Goal: Task Accomplishment & Management: Complete application form

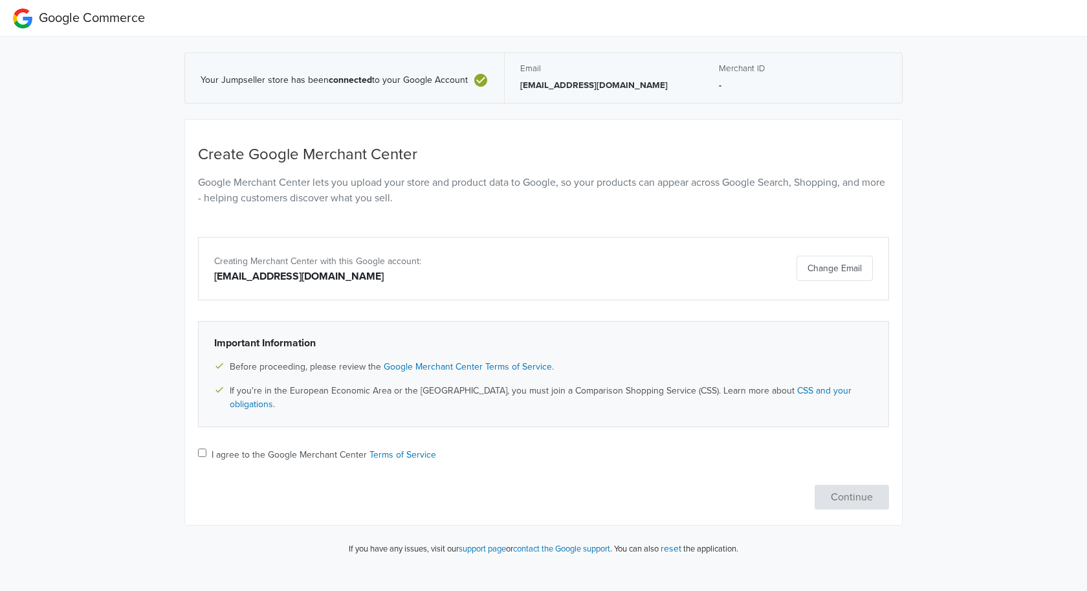
click at [203, 448] on input "I agree to the Google Merchant Center Terms of Service" at bounding box center [202, 452] width 8 height 8
checkbox input "true"
click at [840, 487] on button "Continue" at bounding box center [852, 497] width 74 height 25
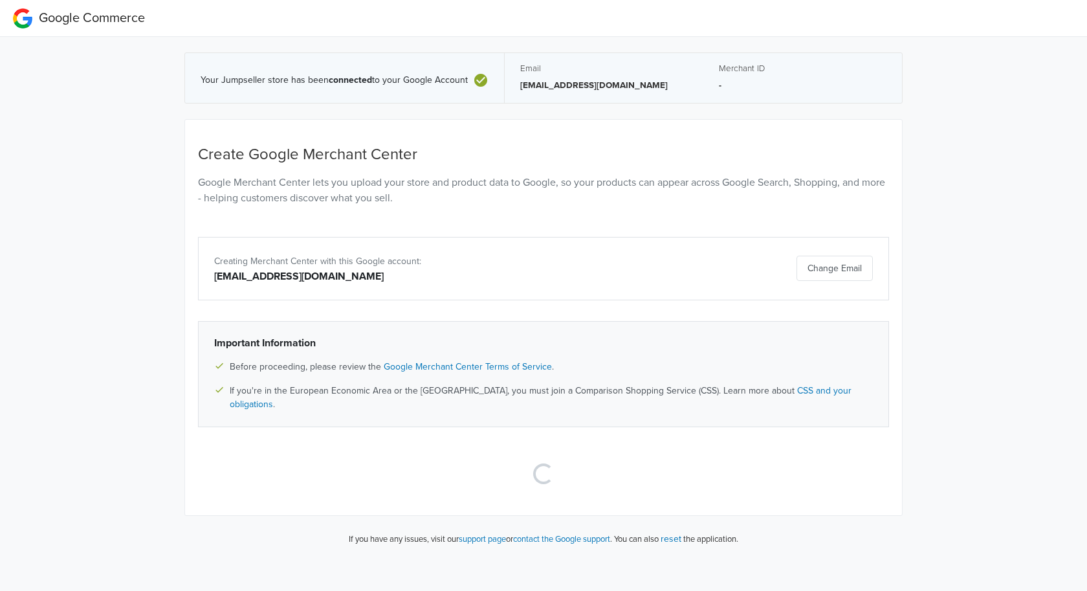
select select "pt"
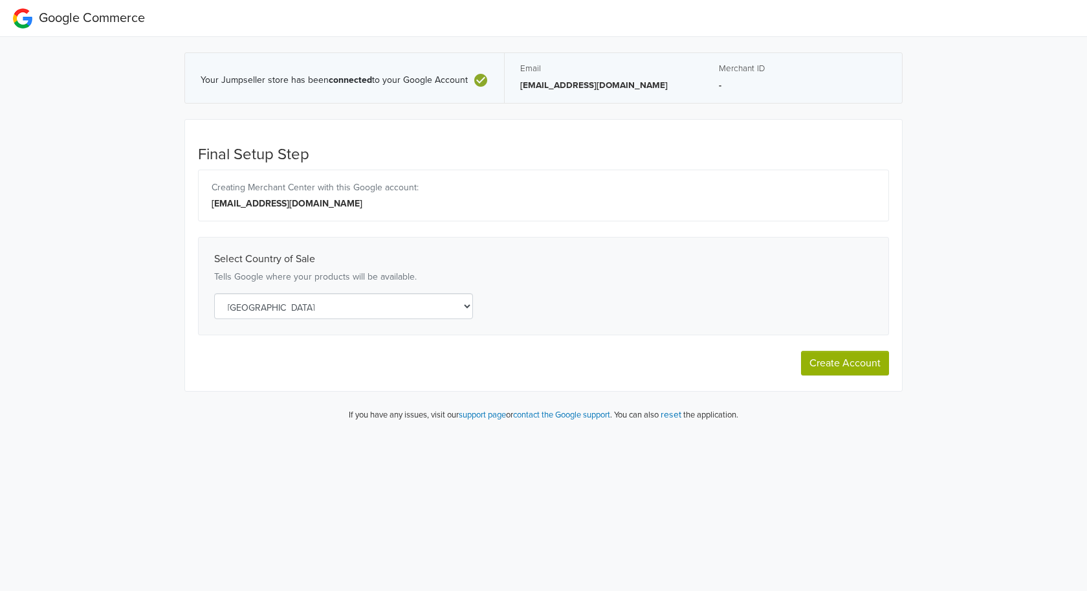
click at [461, 309] on select "Select a country [GEOGRAPHIC_DATA] [GEOGRAPHIC_DATA] [GEOGRAPHIC_DATA] [GEOGRAP…" at bounding box center [343, 306] width 259 height 26
select select "es"
click at [340, 314] on select "Select a country [GEOGRAPHIC_DATA] [GEOGRAPHIC_DATA] [GEOGRAPHIC_DATA] [GEOGRAP…" at bounding box center [343, 306] width 259 height 26
select select "pt"
click at [859, 360] on button "Create Account" at bounding box center [845, 363] width 88 height 25
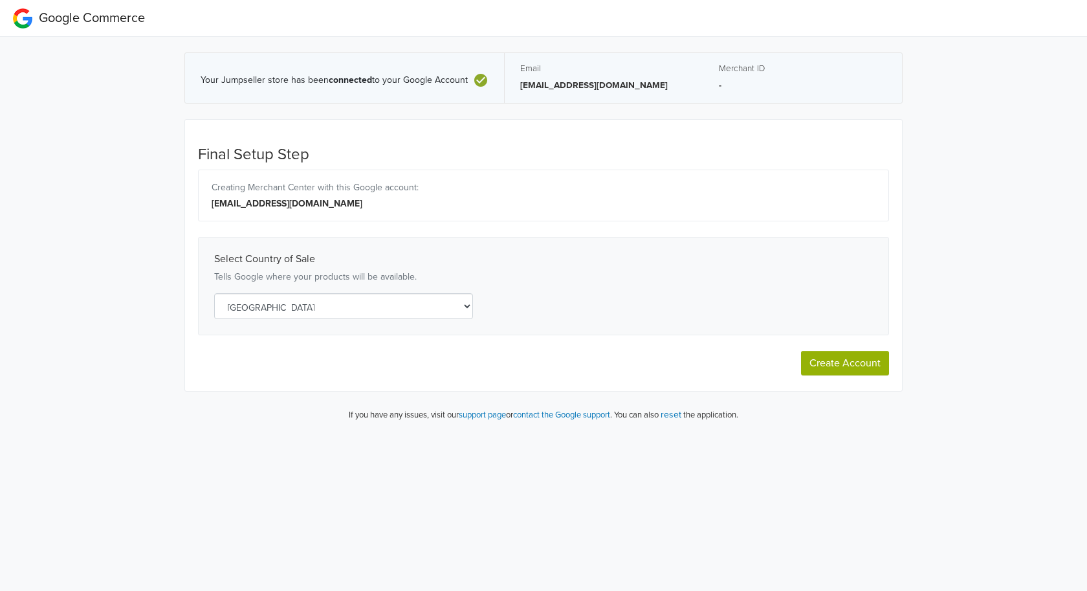
select select "pt"
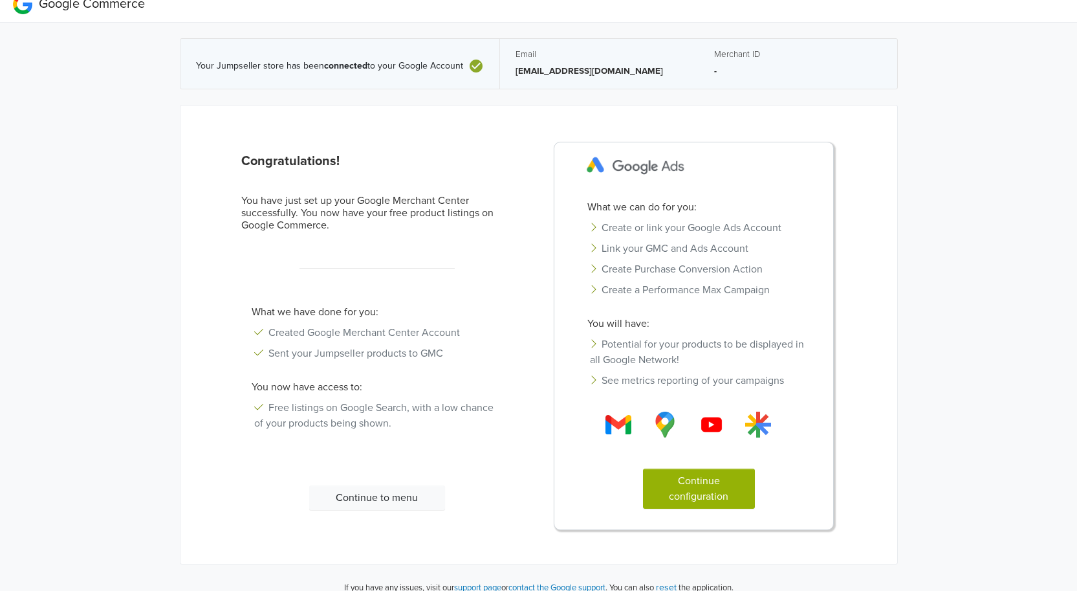
scroll to position [28, 0]
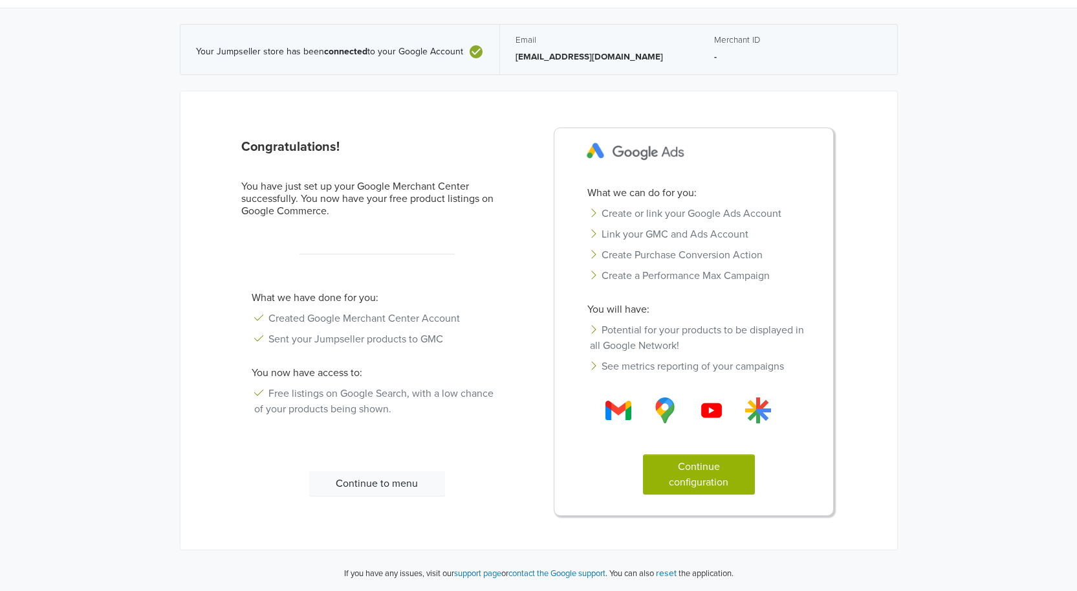
click at [723, 463] on button "Continue configuration" at bounding box center [699, 474] width 112 height 40
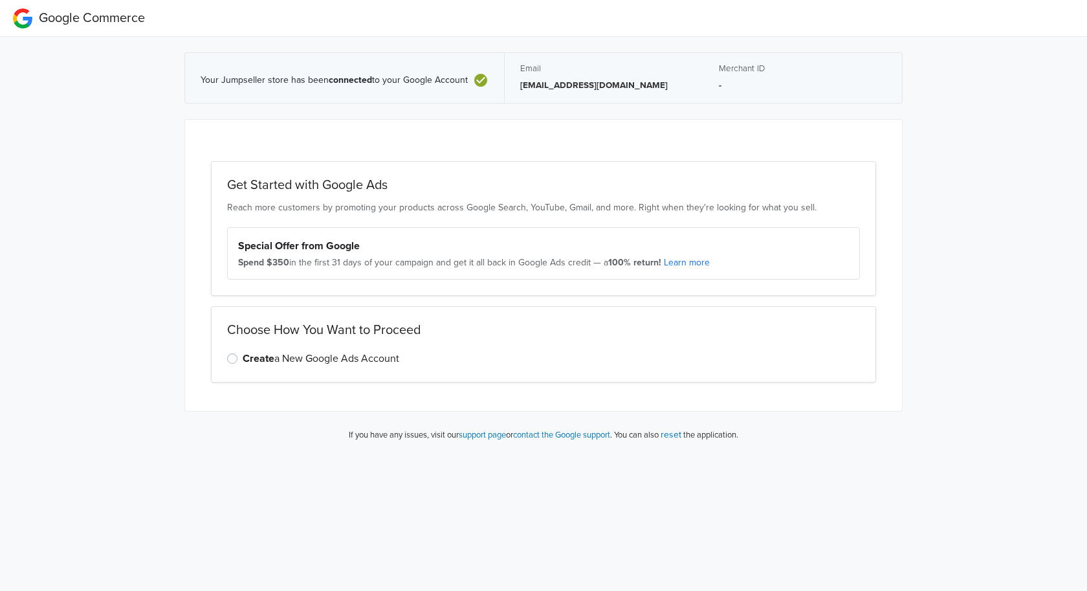
click at [243, 361] on label "Create a New Google Ads Account" at bounding box center [321, 359] width 157 height 16
click at [0, 0] on input "Create a New Google Ads Account" at bounding box center [0, 0] width 0 height 0
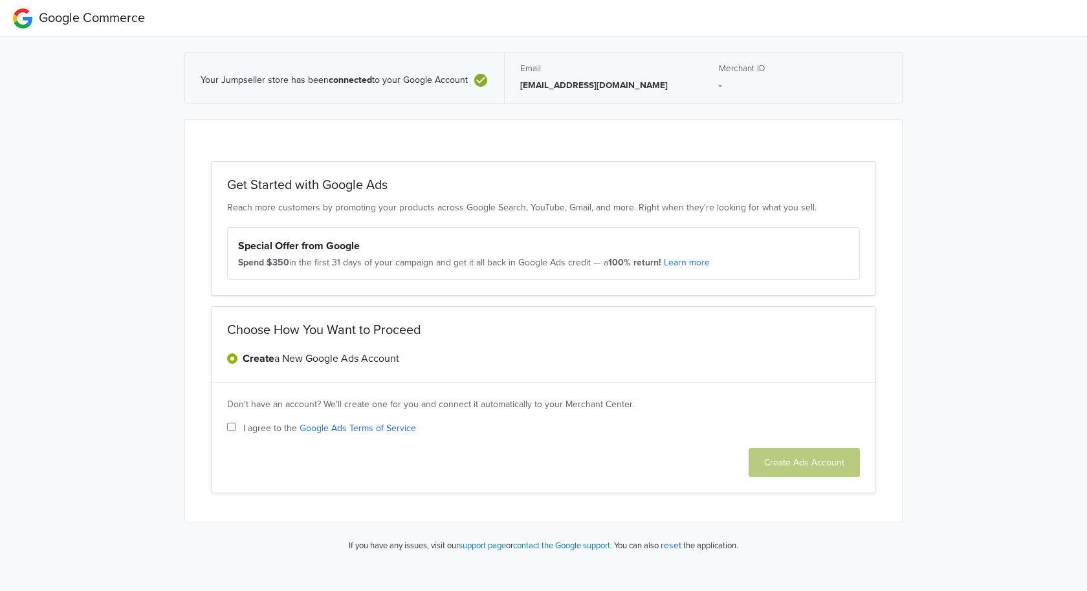
click at [230, 429] on input "I agree to the Google Ads Terms of Service" at bounding box center [231, 427] width 8 height 8
checkbox input "true"
click at [822, 462] on button "Create Ads Account" at bounding box center [804, 462] width 111 height 29
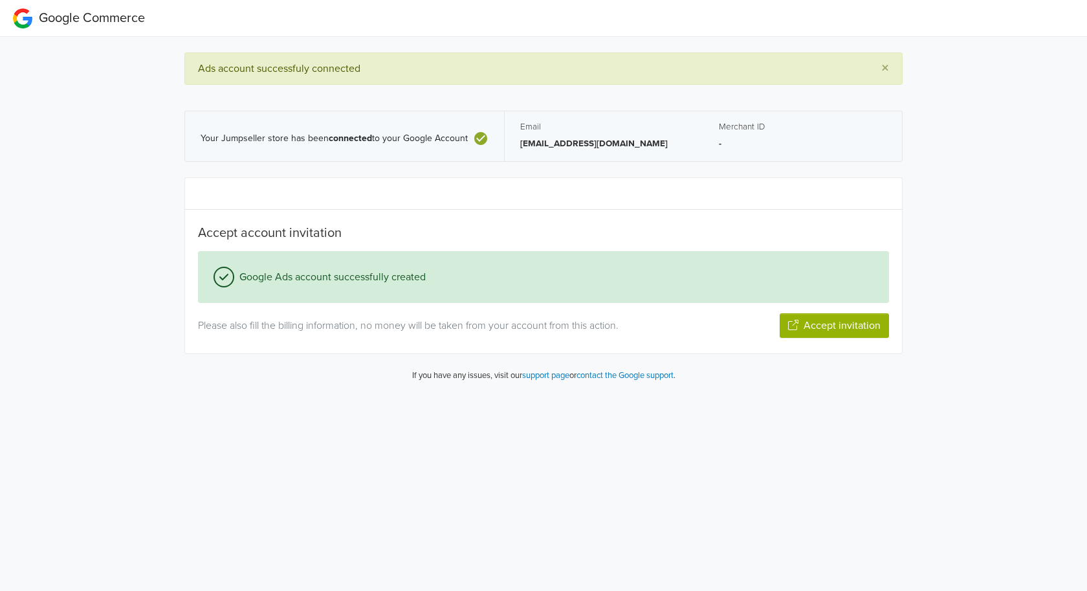
click at [845, 330] on button "Accept invitation" at bounding box center [834, 325] width 109 height 25
click at [877, 322] on button "Next Step" at bounding box center [858, 325] width 61 height 25
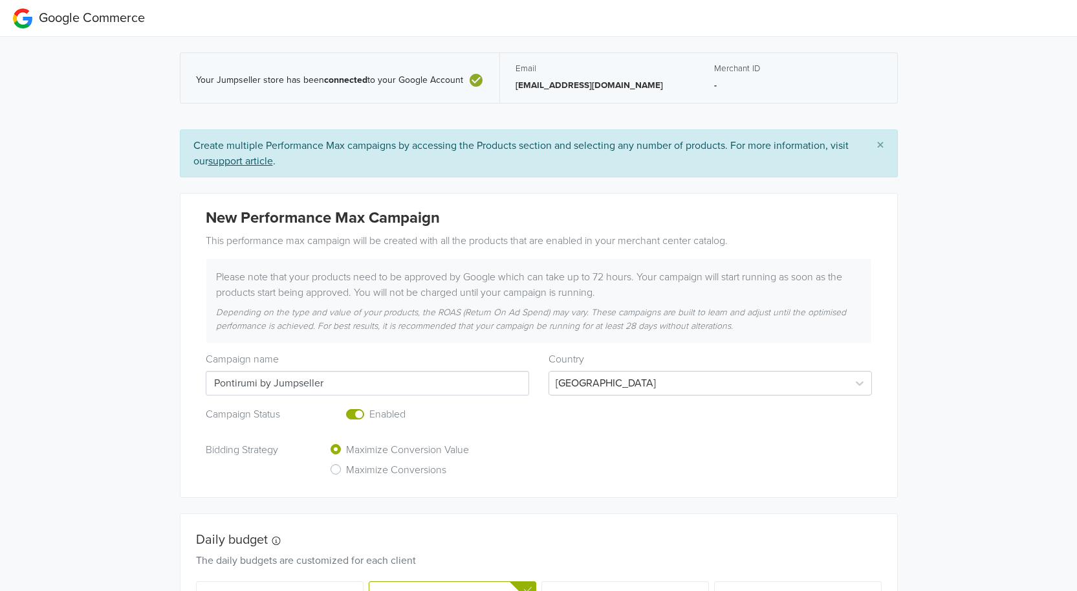
click at [269, 164] on u "support article" at bounding box center [240, 161] width 65 height 13
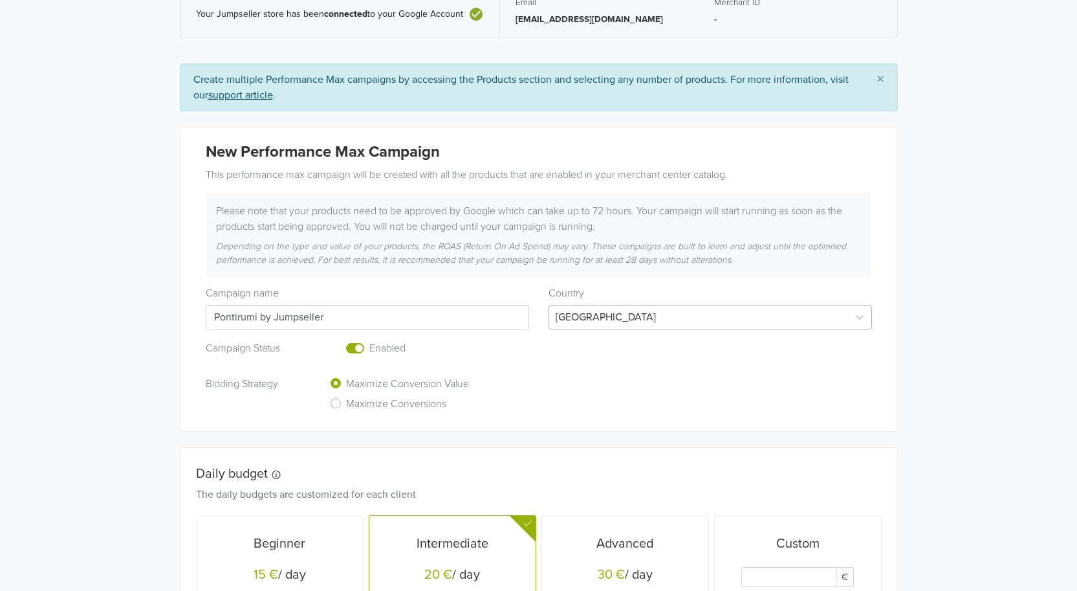
scroll to position [65, 0]
click at [597, 316] on div at bounding box center [699, 318] width 286 height 18
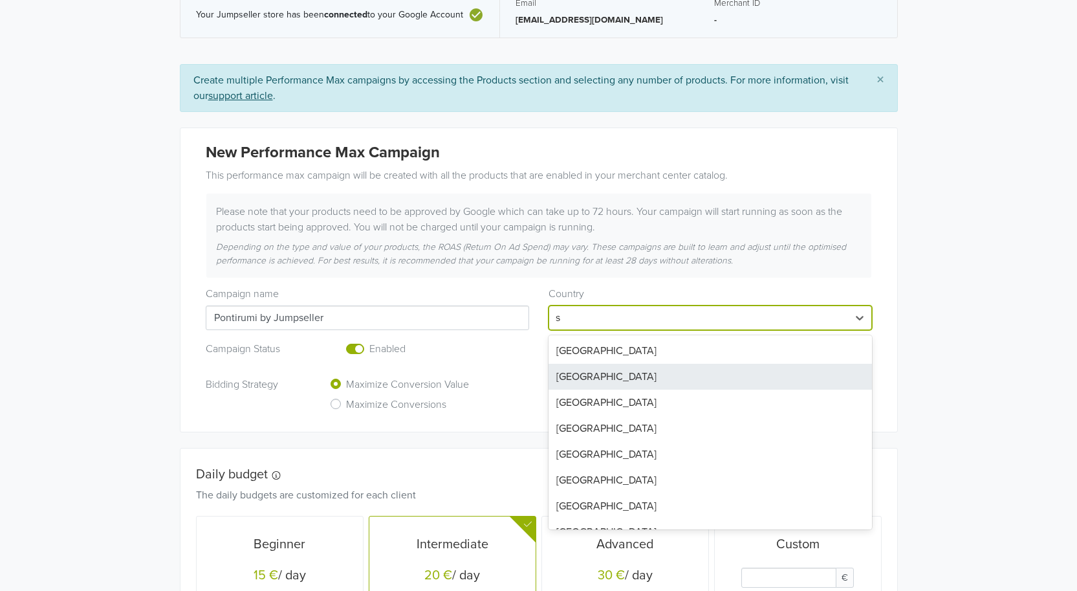
type input "sp"
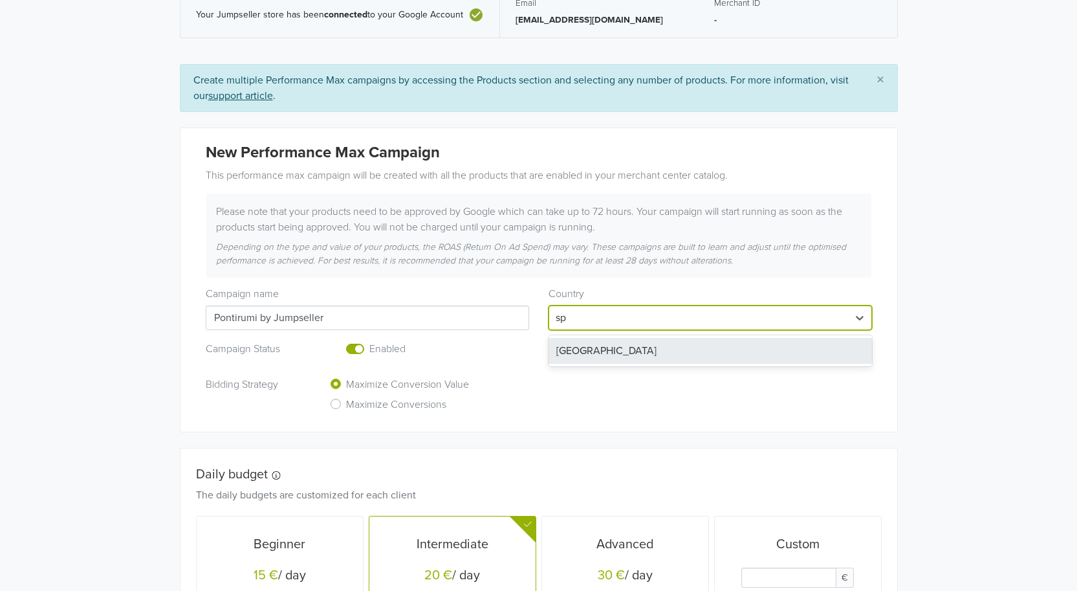
click at [609, 357] on div "[GEOGRAPHIC_DATA]" at bounding box center [711, 351] width 324 height 26
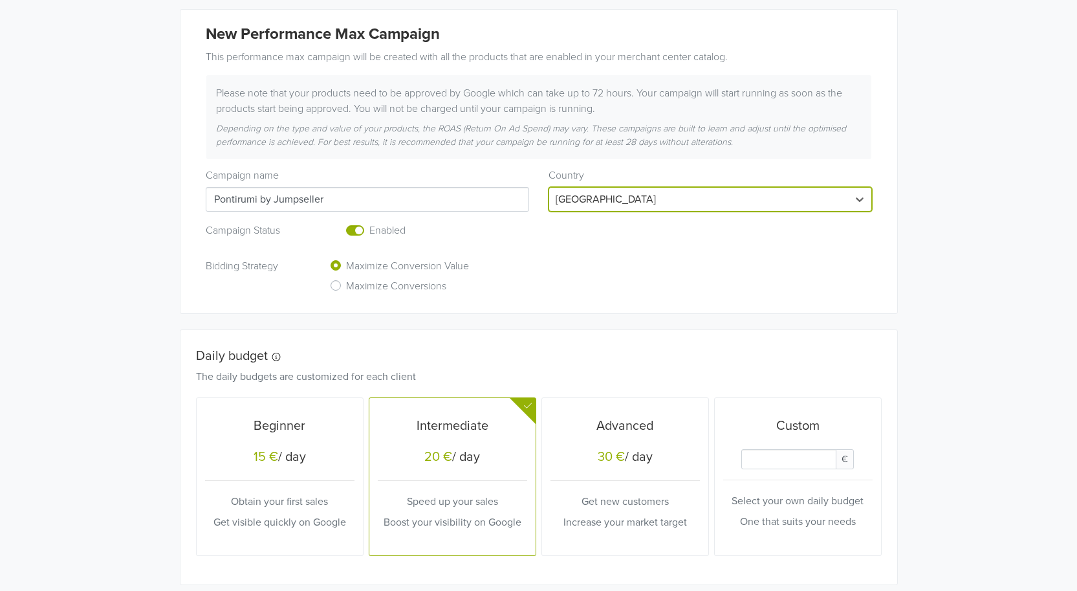
scroll to position [187, 0]
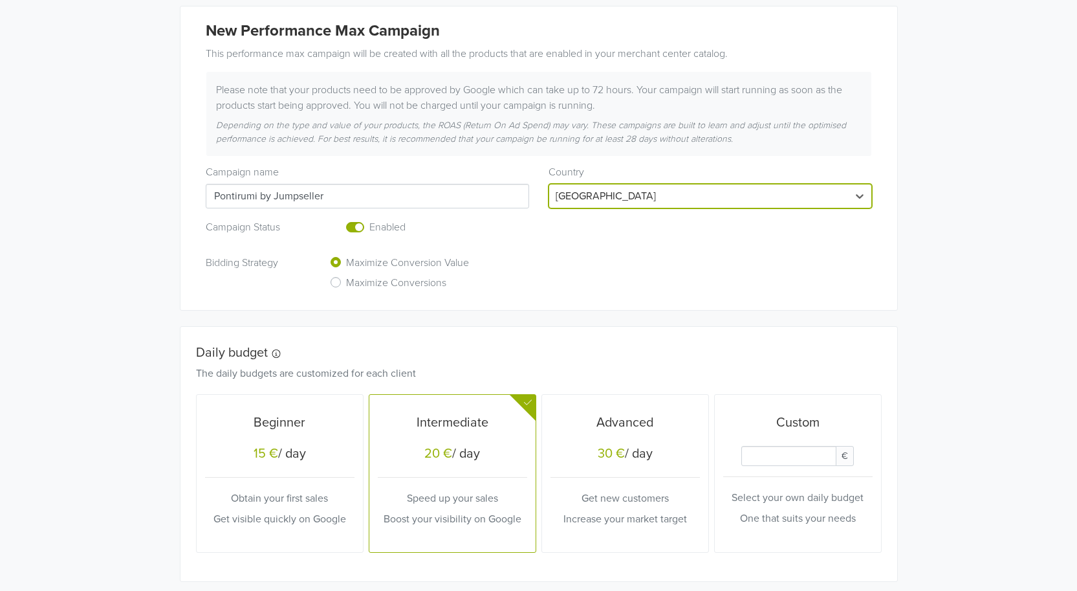
click at [318, 520] on p "Get visible quickly on Google" at bounding box center [279, 519] width 149 height 16
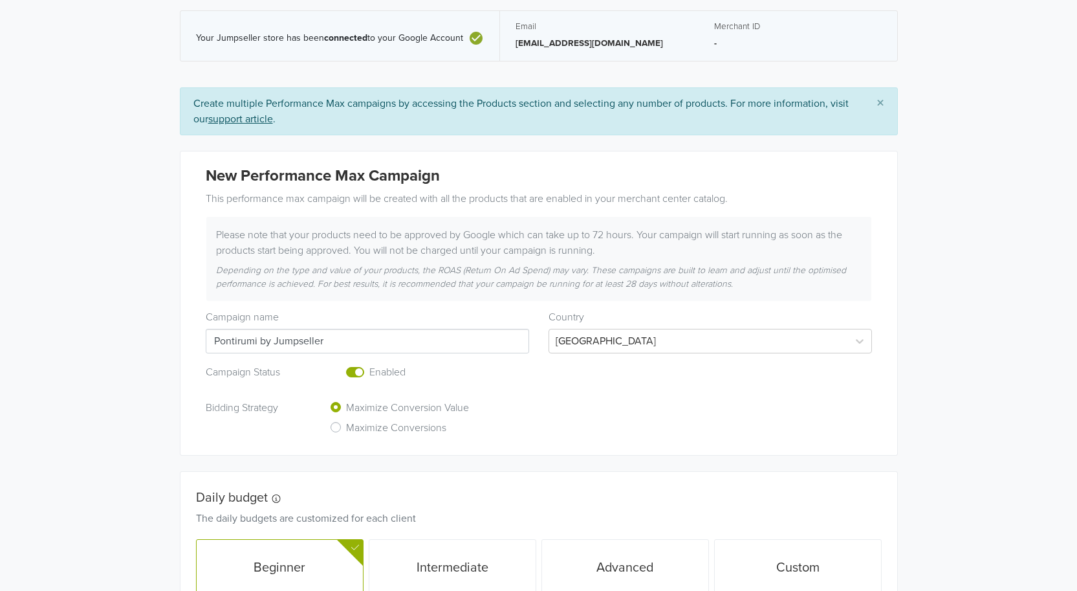
scroll to position [287, 0]
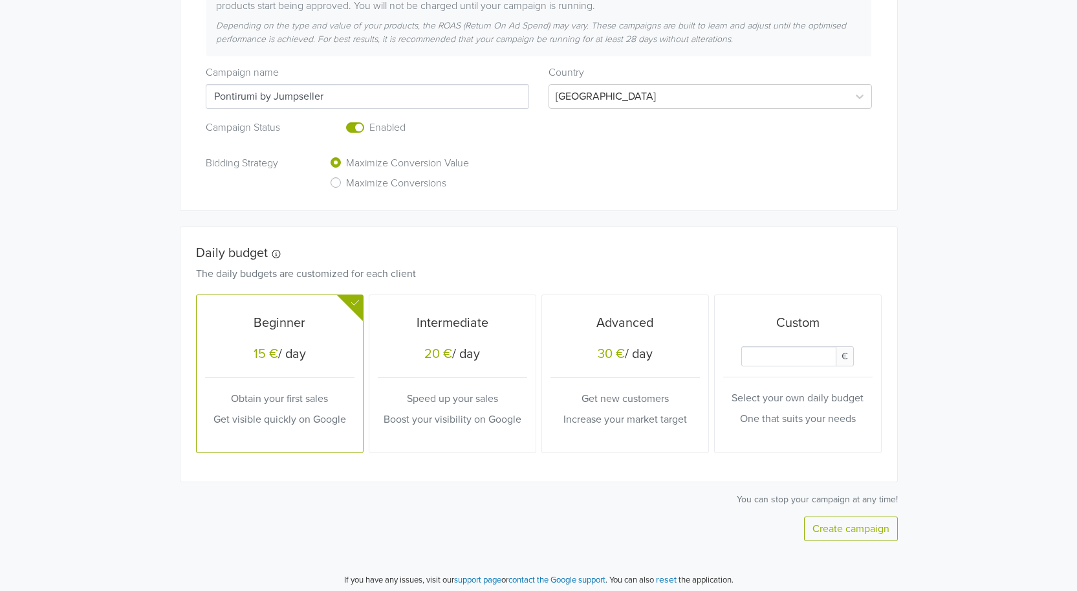
click at [868, 531] on button "Create campaign" at bounding box center [851, 528] width 94 height 25
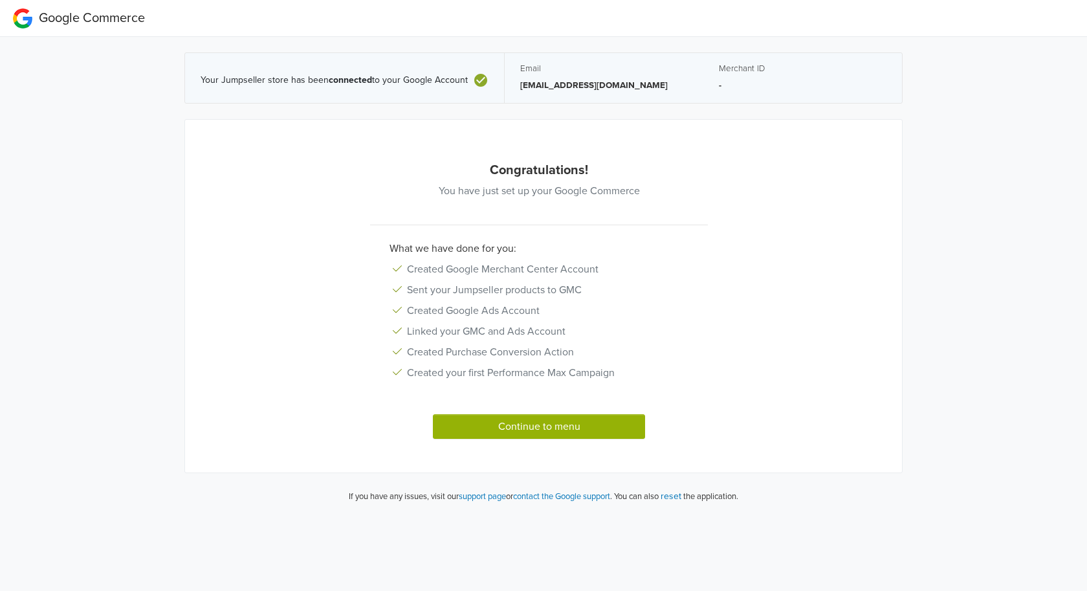
click at [588, 428] on button "Continue to menu" at bounding box center [539, 426] width 212 height 25
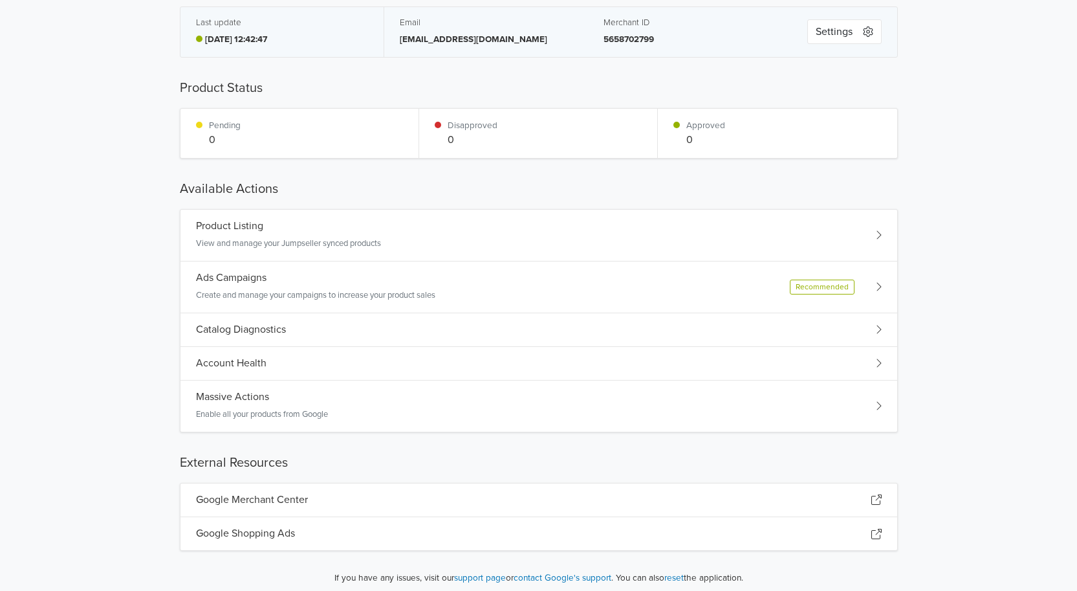
scroll to position [55, 0]
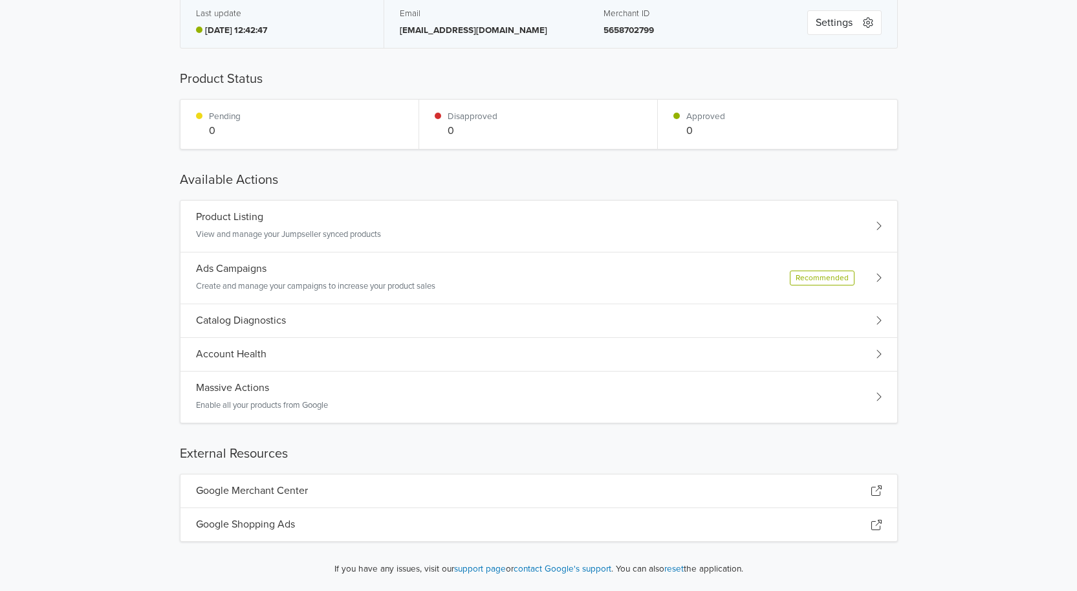
click at [873, 278] on div "Recommended" at bounding box center [836, 277] width 92 height 15
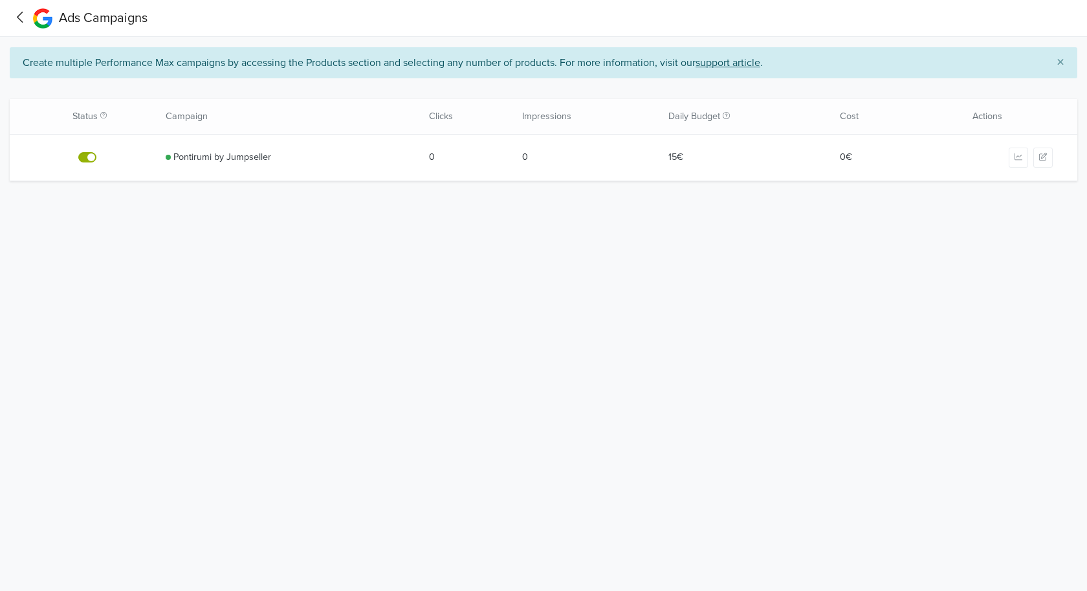
click at [21, 19] on icon at bounding box center [20, 17] width 20 height 16
